Goal: Navigation & Orientation: Find specific page/section

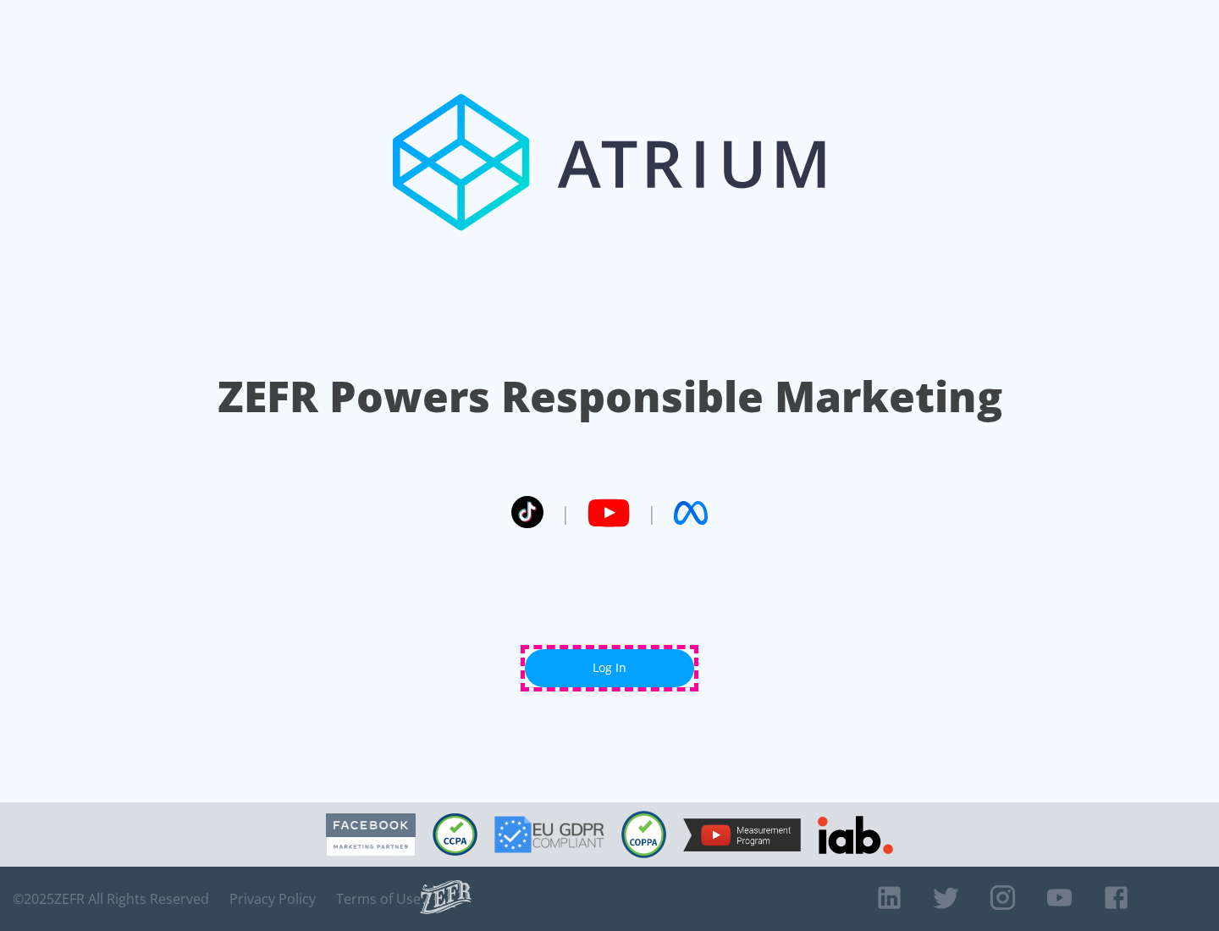
click at [609, 668] on link "Log In" at bounding box center [609, 668] width 169 height 38
